Goal: Information Seeking & Learning: Learn about a topic

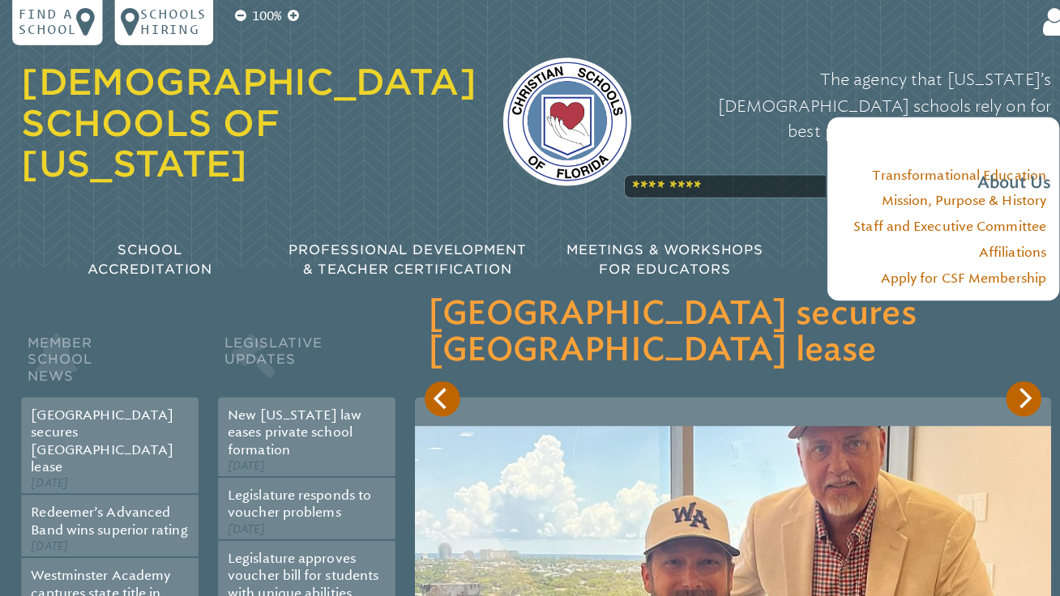
scroll to position [143, 0]
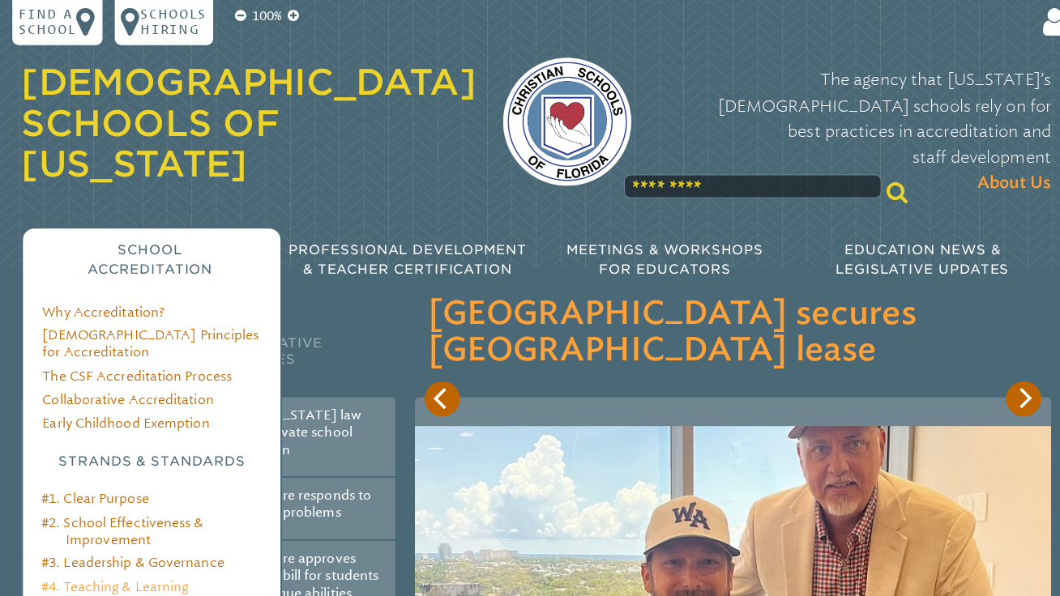
click at [135, 572] on link "#4. Teaching & Learning" at bounding box center [113, 579] width 145 height 15
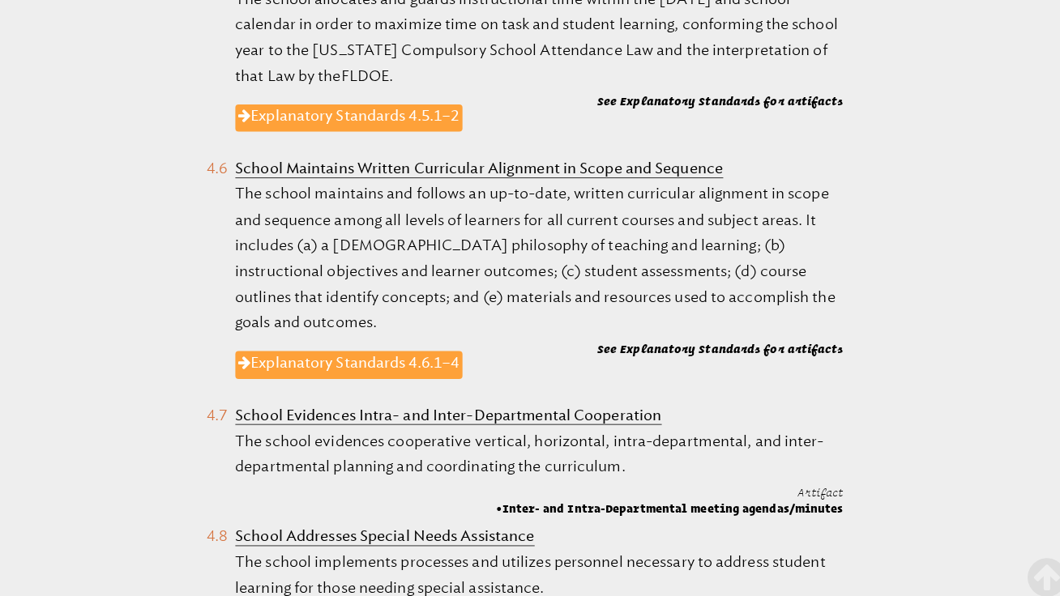
scroll to position [1732, 0]
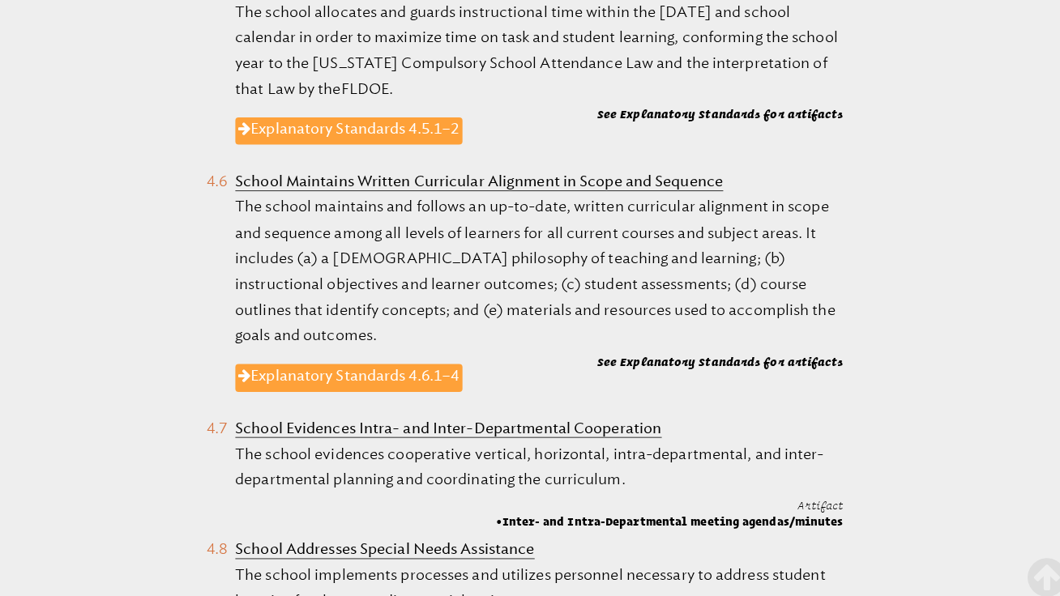
click at [662, 170] on b "School Maintains Written Curricular Alignment in Scope and Sequence" at bounding box center [474, 179] width 482 height 18
click at [219, 167] on li "School Maintains Written Curricular Alignment in Scope and Sequence The school …" at bounding box center [518, 285] width 629 height 237
click at [310, 360] on link "Explanatory Standards 4.6.1–4" at bounding box center [345, 373] width 224 height 27
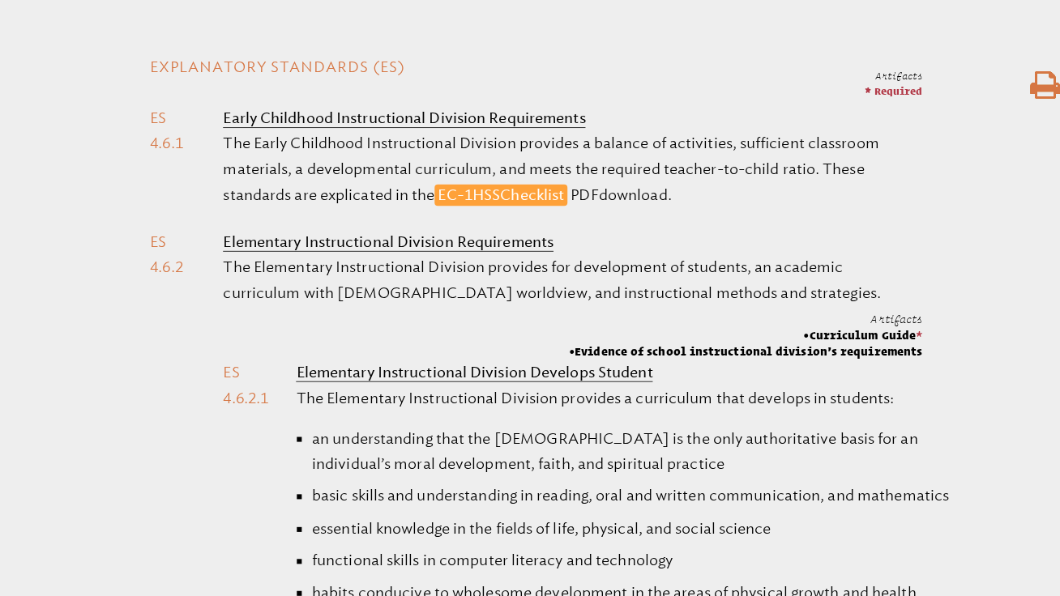
scroll to position [678, 0]
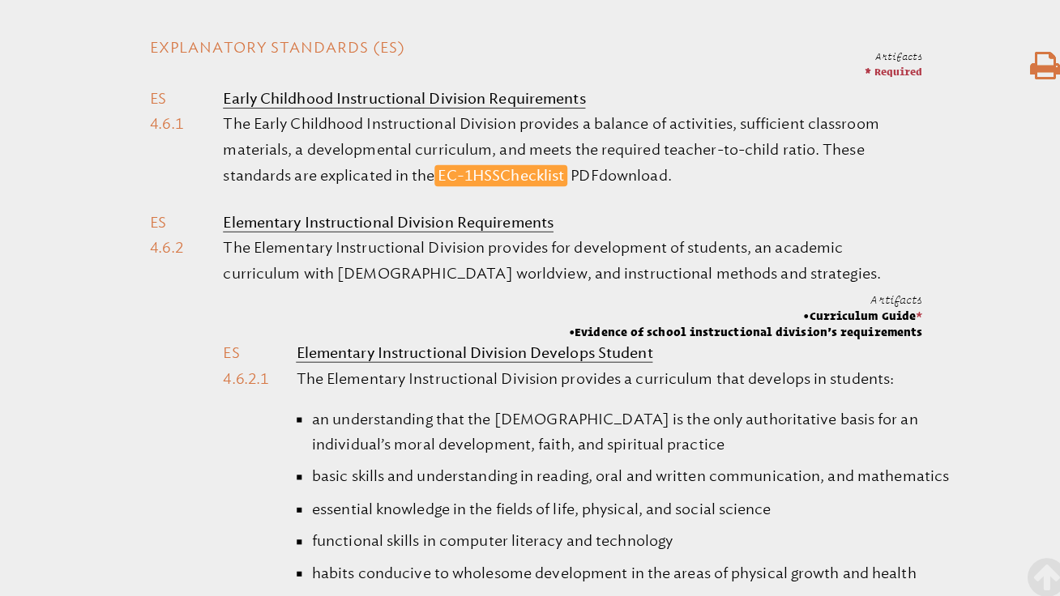
scroll to position [0, 0]
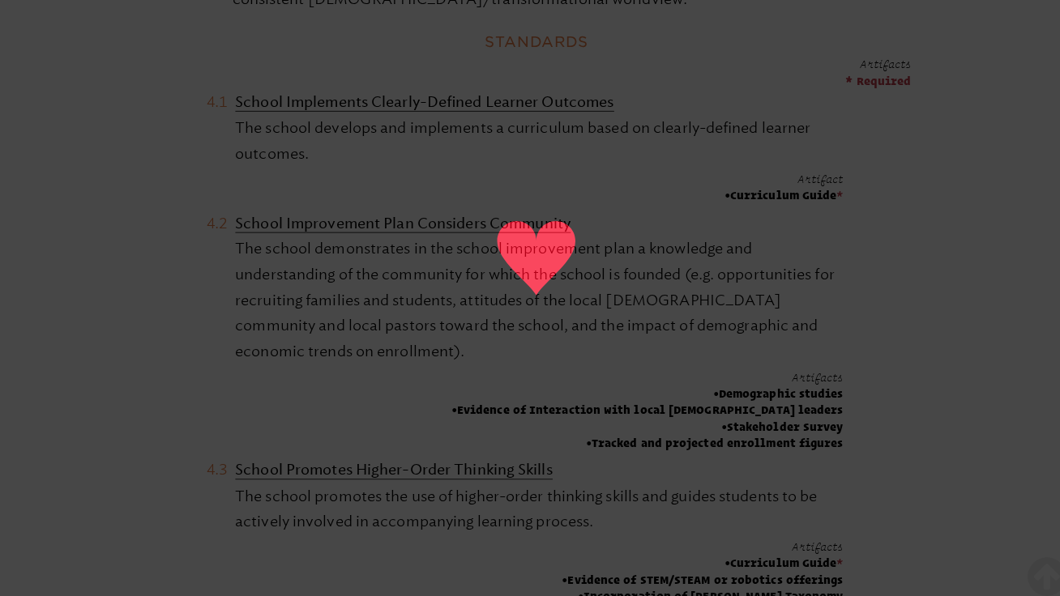
scroll to position [896, 0]
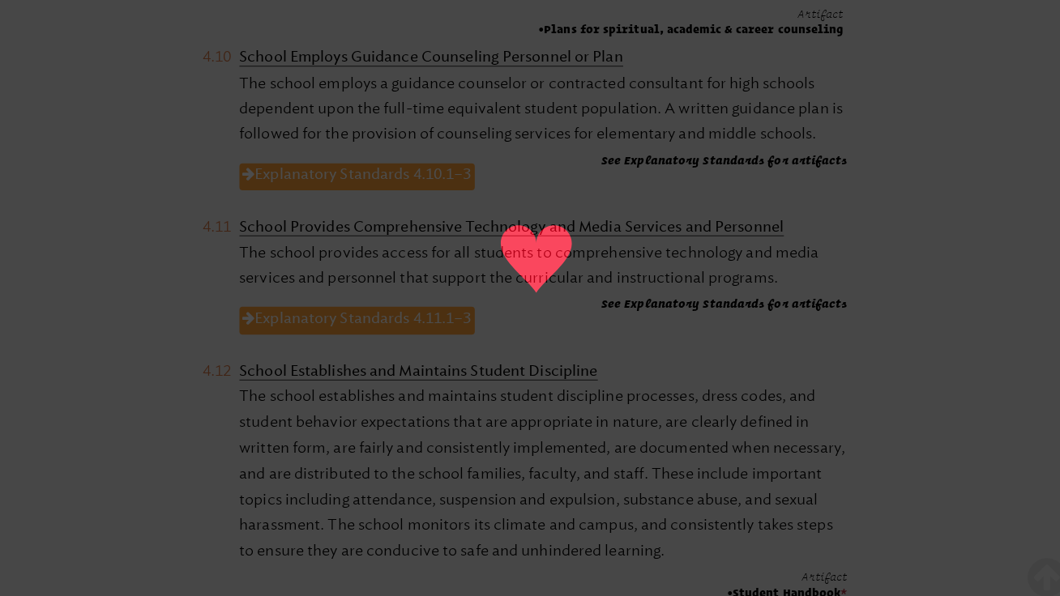
scroll to position [2251, 0]
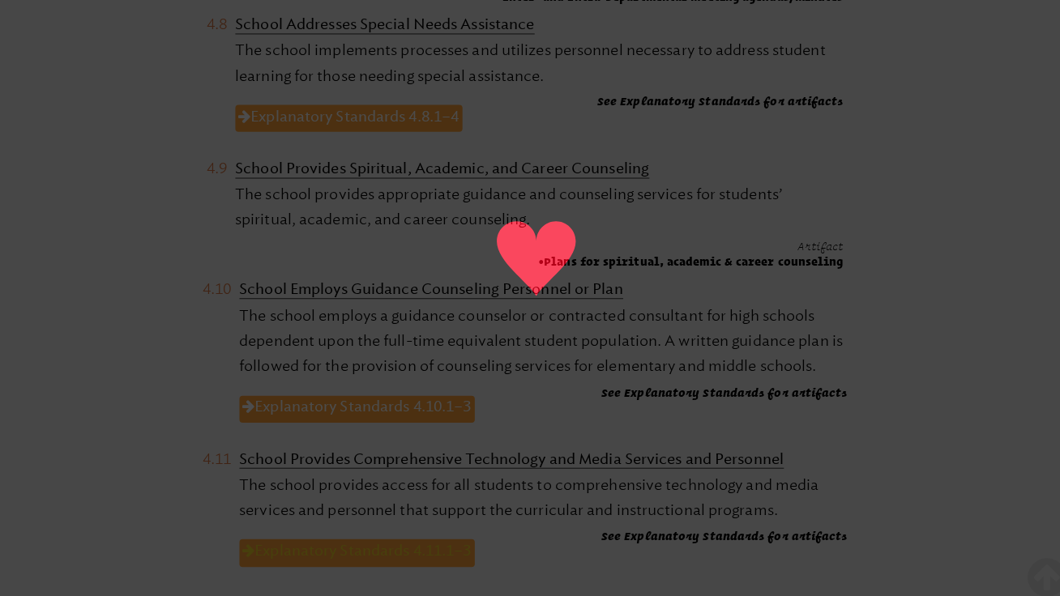
click at [345, 533] on link "Explanatory Standards 4.11.1–3" at bounding box center [353, 546] width 233 height 27
click at [352, 533] on link "Explanatory Standards 4.11.1–3" at bounding box center [353, 546] width 233 height 27
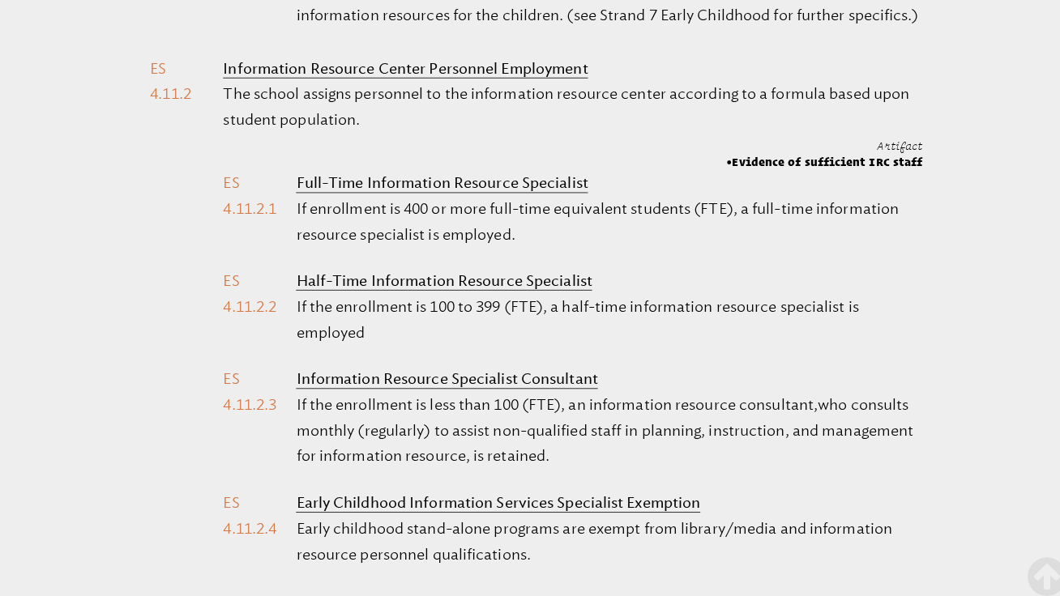
scroll to position [2168, 0]
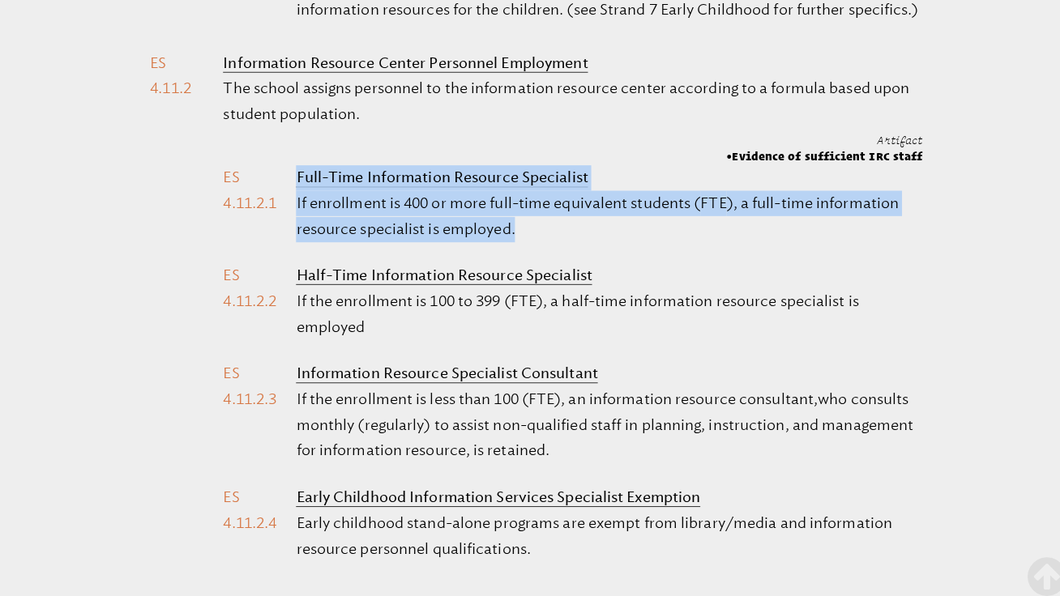
drag, startPoint x: 510, startPoint y: 199, endPoint x: 256, endPoint y: 156, distance: 257.3
click at [256, 164] on li "Full-Time Information Resource Specialist If enrollment is 400 or more full-tim…" at bounding box center [565, 209] width 691 height 91
copy ol "Full-Time Information Resource Specialist If enrollment is 400 or more full-tim…"
